Goal: Task Accomplishment & Management: Manage account settings

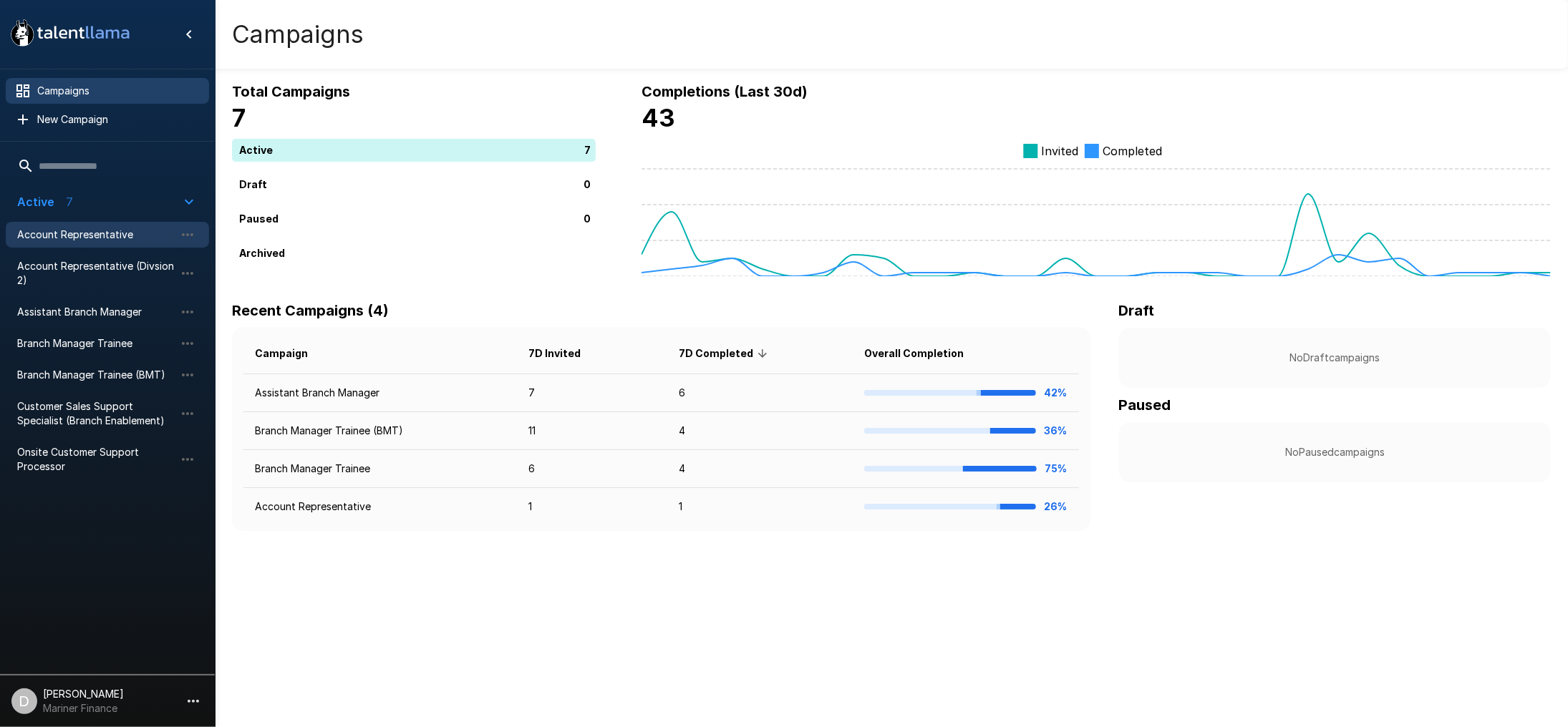
drag, startPoint x: 88, startPoint y: 237, endPoint x: 100, endPoint y: 233, distance: 12.6
click at [88, 238] on span "Account Representative" at bounding box center [96, 235] width 157 height 14
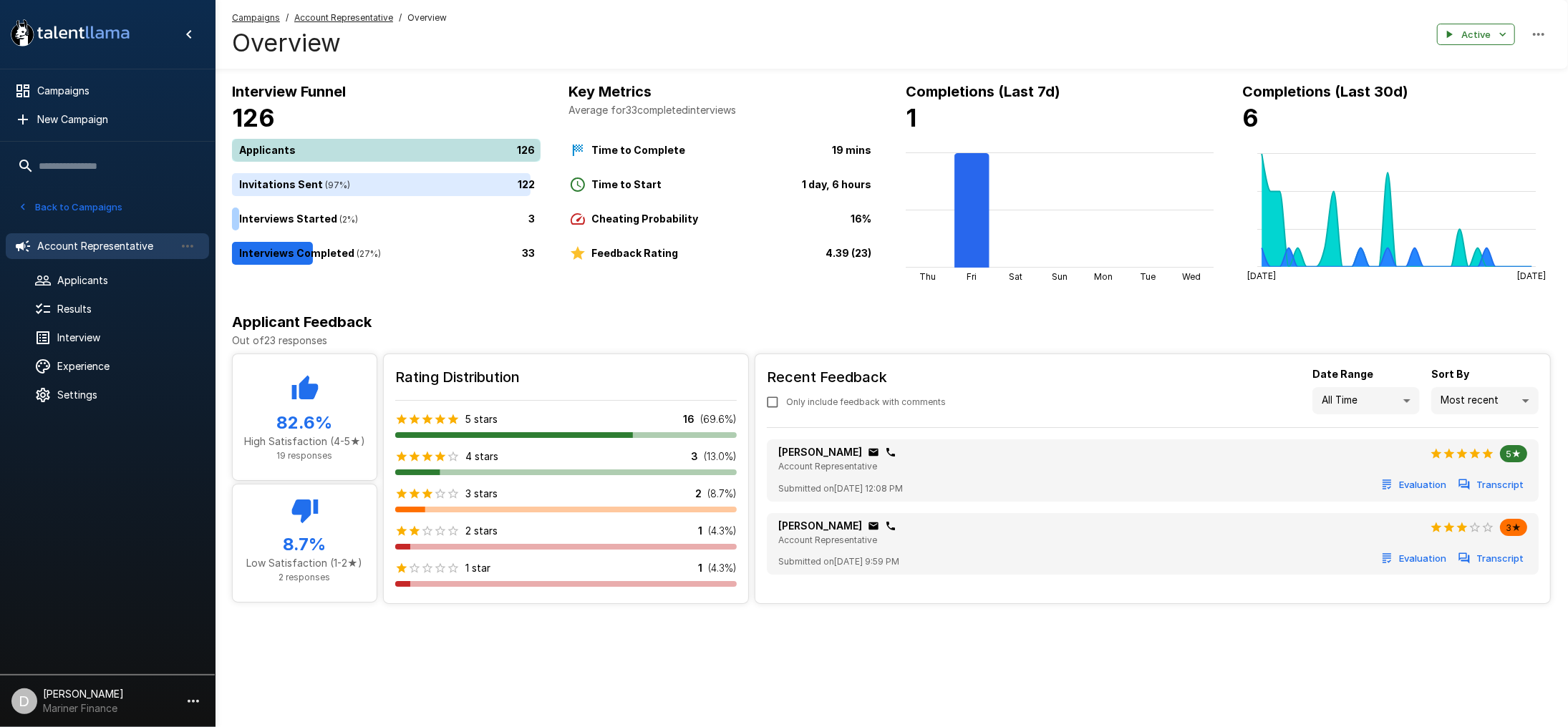
click at [365, 146] on div "126" at bounding box center [389, 150] width 314 height 23
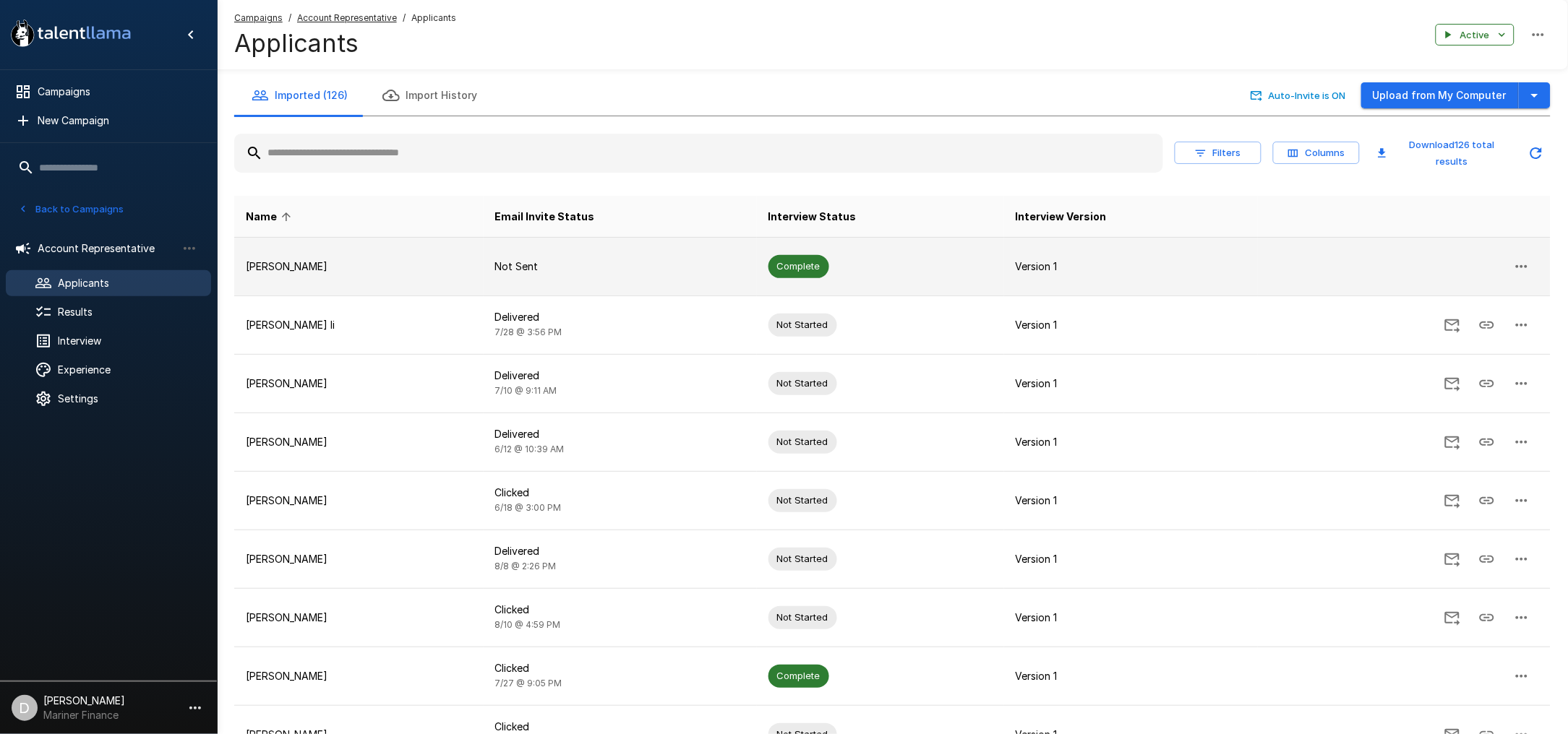
click at [928, 267] on td "Complete" at bounding box center [881, 266] width 248 height 58
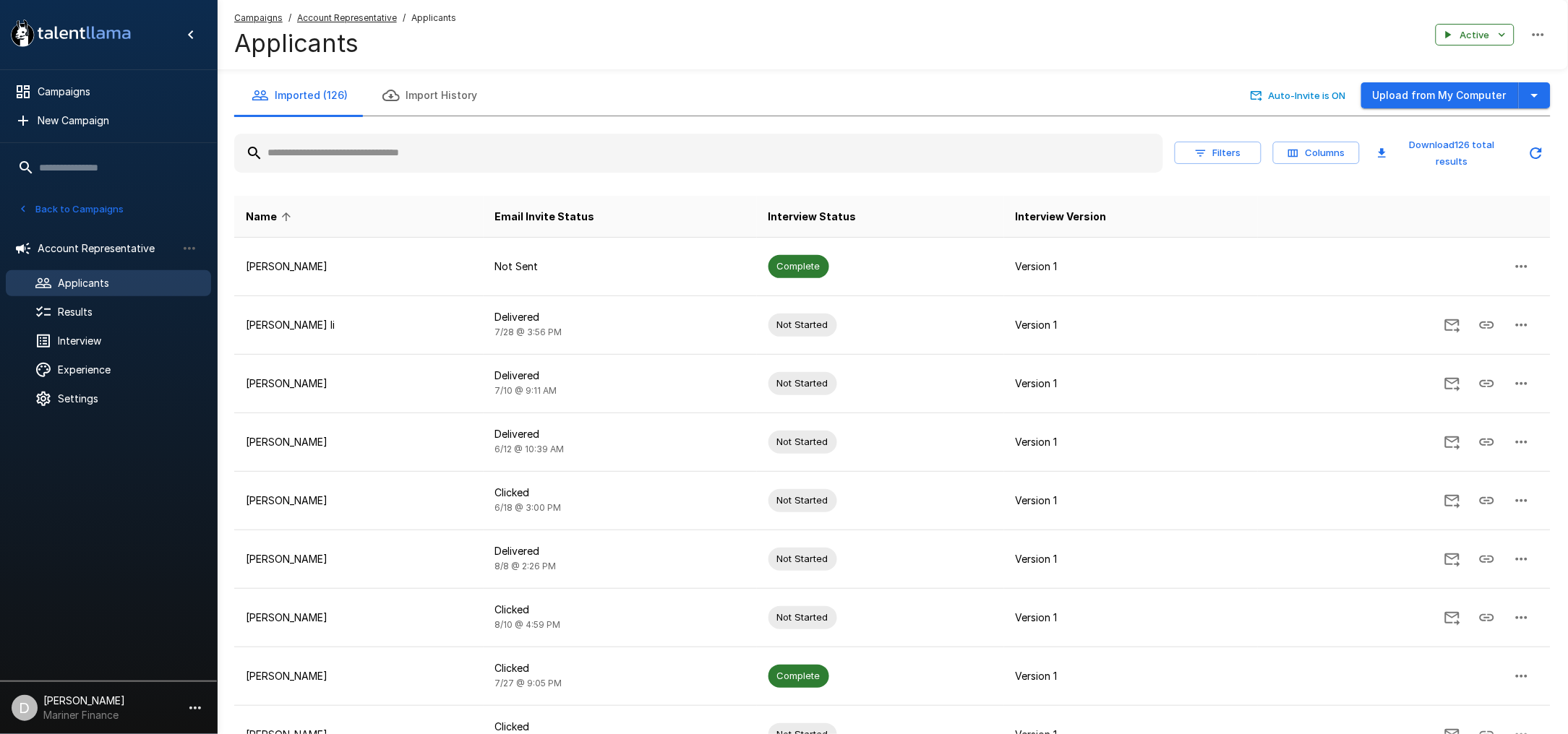
click at [1090, 29] on div "Campaigns / Account Representative / Applicants Applicants Active" at bounding box center [892, 34] width 1351 height 70
